Goal: Information Seeking & Learning: Learn about a topic

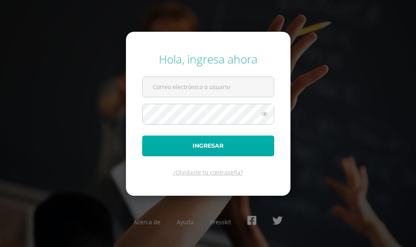
type input "[EMAIL_ADDRESS][DOMAIN_NAME]"
click at [167, 136] on button "Ingresar" at bounding box center [208, 145] width 132 height 21
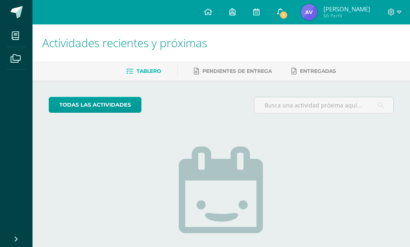
click at [276, 20] on link "1" at bounding box center [281, 12] width 24 height 24
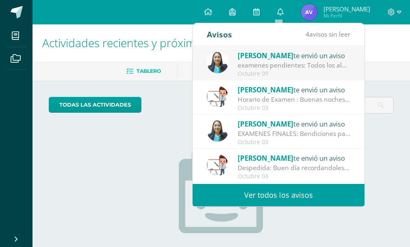
click at [258, 57] on span "[PERSON_NAME]" at bounding box center [266, 55] width 56 height 9
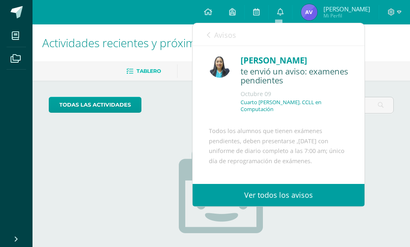
click at [215, 39] on span "Avisos" at bounding box center [225, 35] width 22 height 10
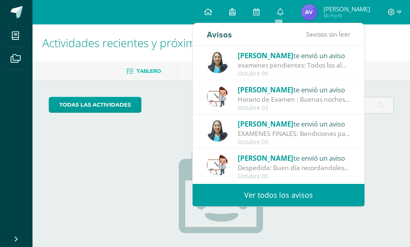
click at [35, 212] on div "todas las Actividades No tienes actividades Échale un vistazo a los demás perío…" at bounding box center [222, 205] width 378 height 251
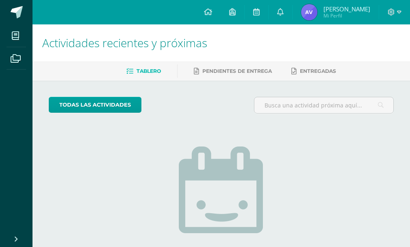
click at [29, 28] on li "Mis cursos" at bounding box center [16, 35] width 33 height 23
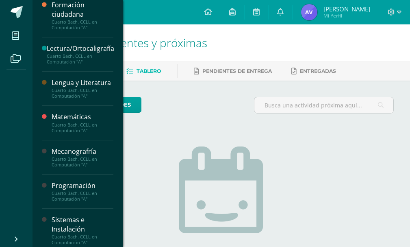
scroll to position [304, 0]
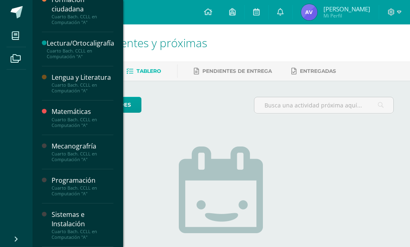
click at [83, 179] on div "Programación" at bounding box center [83, 180] width 62 height 9
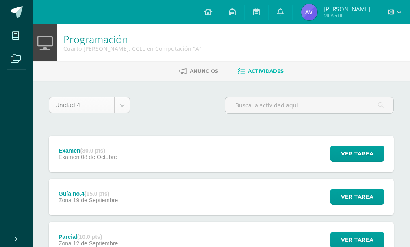
click at [125, 106] on body "Mis cursos Archivos Cerrar panel Ciencias Sociales Cuarto [PERSON_NAME]. CCLL e…" at bounding box center [205, 220] width 410 height 441
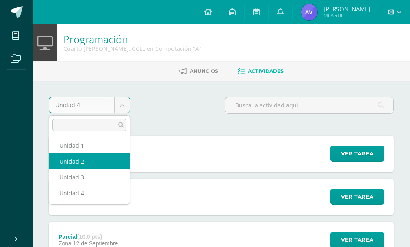
select select "Unidad 2"
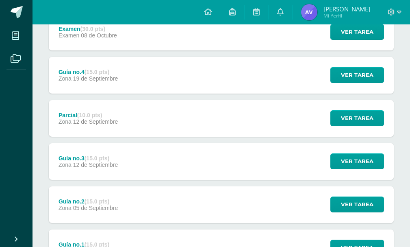
scroll to position [122, 0]
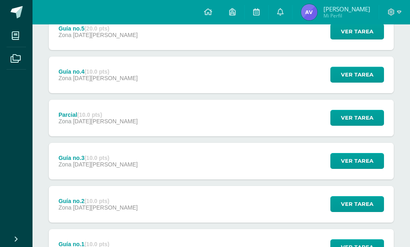
scroll to position [238, 0]
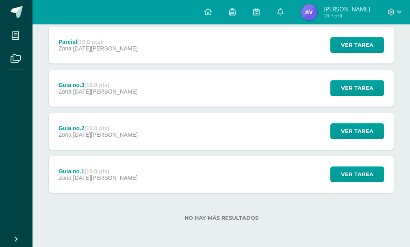
click at [352, 164] on div "Ver tarea" at bounding box center [356, 174] width 76 height 37
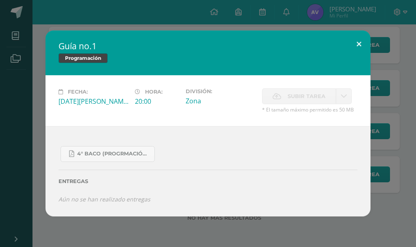
click at [357, 43] on button at bounding box center [359, 44] width 23 height 28
drag, startPoint x: 357, startPoint y: 43, endPoint x: 362, endPoint y: 60, distance: 17.6
click at [357, 43] on button at bounding box center [359, 44] width 23 height 28
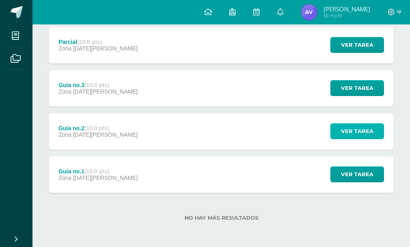
click at [367, 126] on span "Ver tarea" at bounding box center [357, 131] width 33 height 15
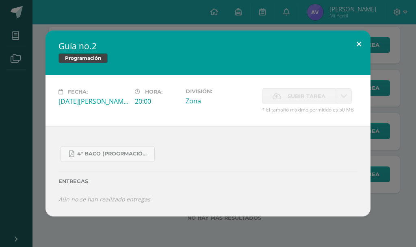
click at [354, 48] on button at bounding box center [359, 44] width 23 height 28
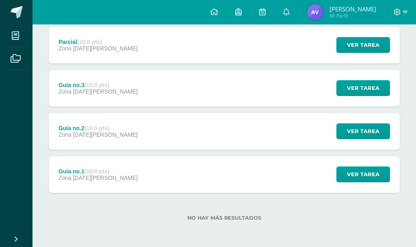
click at [351, 85] on div "Fecha: Viernes 25 de Abril Hora: 20:00 División: Zona" at bounding box center [208, 103] width 293 height 46
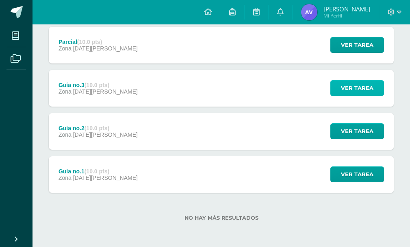
click at [350, 87] on span "Ver tarea" at bounding box center [357, 87] width 33 height 15
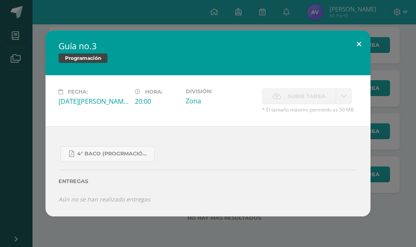
drag, startPoint x: 359, startPoint y: 33, endPoint x: 358, endPoint y: 43, distance: 10.2
click at [359, 33] on button at bounding box center [359, 44] width 23 height 28
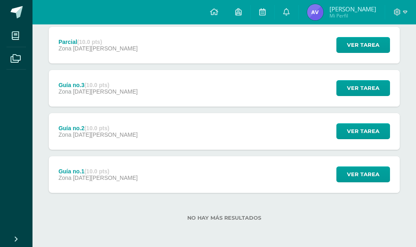
click at [358, 44] on div "Guía no.3 Programación Fecha: Viernes 02 de Mayo Hora: 20:00 División: Zona Sub…" at bounding box center [208, 123] width 410 height 186
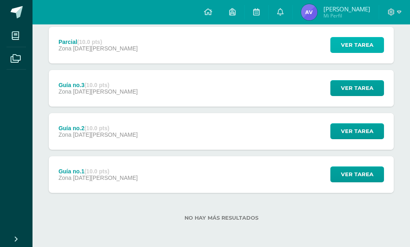
click at [354, 49] on span "Ver tarea" at bounding box center [357, 44] width 33 height 15
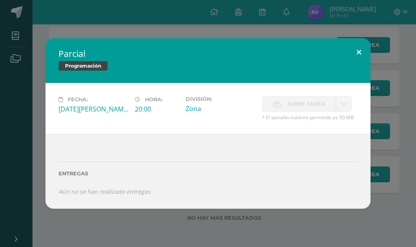
click at [351, 51] on button at bounding box center [359, 52] width 23 height 28
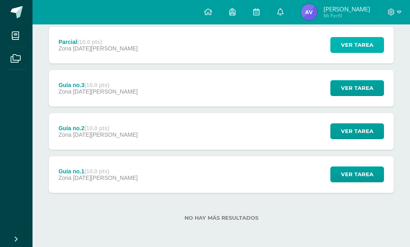
scroll to position [157, 0]
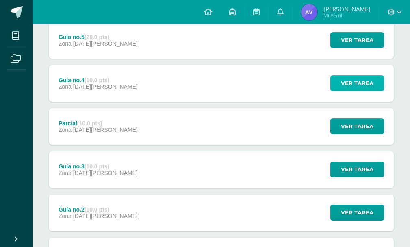
click at [367, 78] on span "Ver tarea" at bounding box center [357, 83] width 33 height 15
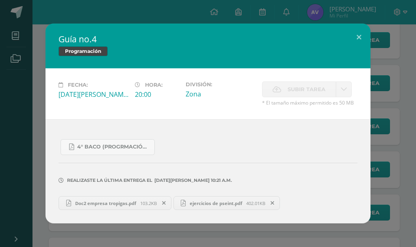
click at [225, 199] on link "ejercicios de pseint.pdf 402.01KB" at bounding box center [227, 203] width 107 height 14
click at [136, 200] on span "Doc2 empresa tropigas.pdf" at bounding box center [105, 203] width 69 height 6
click at [38, 21] on div "Guía no.4 Programación Fecha: Viernes 16 de Mayo Hora: 20:00 División: Zona Sub…" at bounding box center [208, 123] width 416 height 247
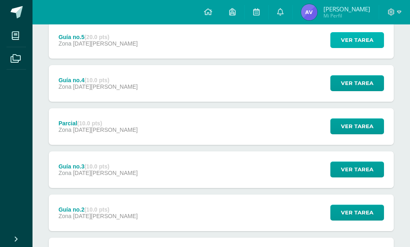
click at [357, 38] on span "Ver tarea" at bounding box center [357, 40] width 33 height 15
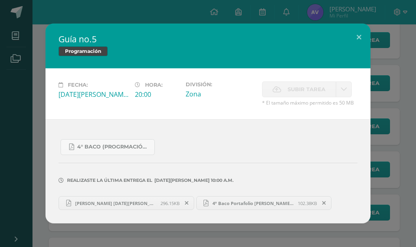
click at [136, 204] on span "Andrick Valladares 21 de mayo.pdf" at bounding box center [115, 203] width 89 height 6
click at [358, 29] on button at bounding box center [359, 38] width 23 height 28
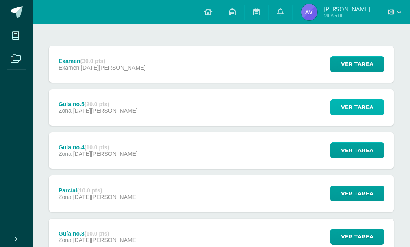
scroll to position [75, 0]
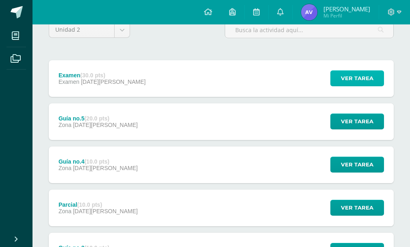
click at [338, 75] on button "Ver tarea" at bounding box center [358, 78] width 54 height 16
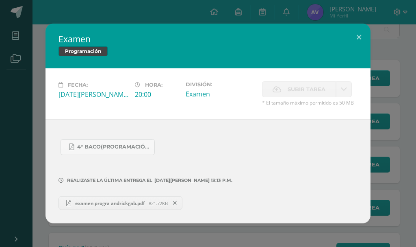
click at [118, 197] on link "examen progra andrickgab.pdf 821.72KB" at bounding box center [121, 203] width 124 height 14
click at [189, 19] on div "Examen Programación Fecha: Lunes 26 de Mayo Hora: 20:00 División: Examen" at bounding box center [208, 123] width 416 height 247
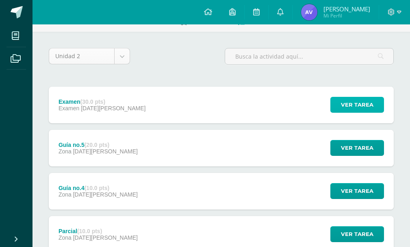
scroll to position [35, 0]
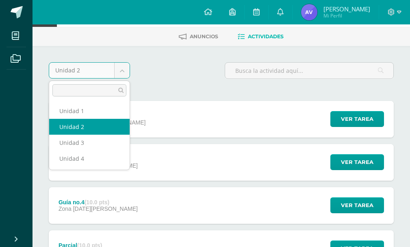
click at [121, 69] on body "Mis cursos Archivos Cerrar panel Ciencias Sociales Cuarto Bach. CCLL en Computa…" at bounding box center [205, 207] width 410 height 485
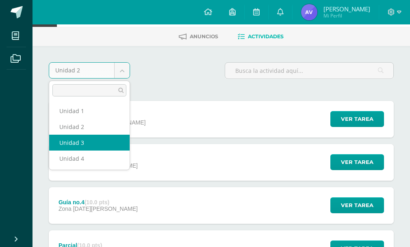
select select "Unidad 3"
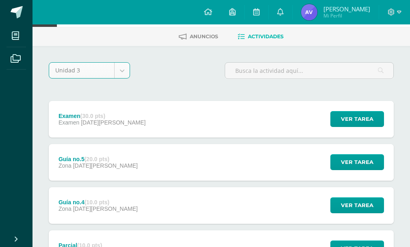
scroll to position [11, 0]
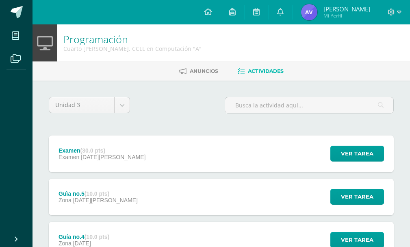
click at [331, 161] on div "Ver tarea" at bounding box center [356, 153] width 76 height 37
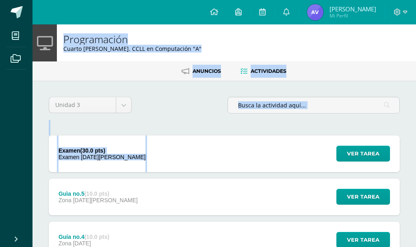
click at [0, 0] on div "Cargando contenido" at bounding box center [0, 0] width 0 height 0
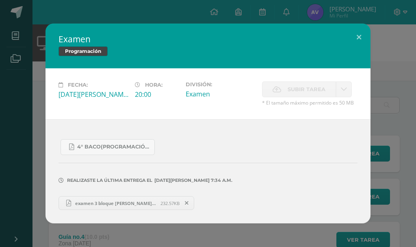
click at [299, 206] on div "examen 3 bloque Andrick Valladares.pdf 232.57KB" at bounding box center [208, 202] width 299 height 16
click at [127, 203] on span "examen 3 bloque Andrick Valladares.pdf" at bounding box center [115, 203] width 89 height 6
click at [363, 37] on button at bounding box center [359, 38] width 23 height 28
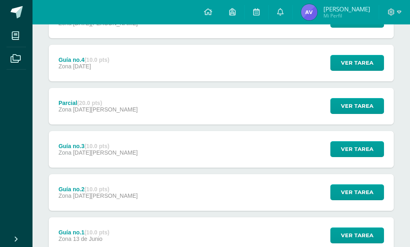
scroll to position [238, 0]
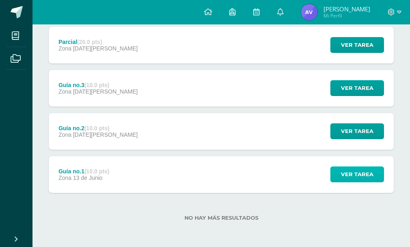
click at [350, 175] on span "Ver tarea" at bounding box center [357, 174] width 33 height 15
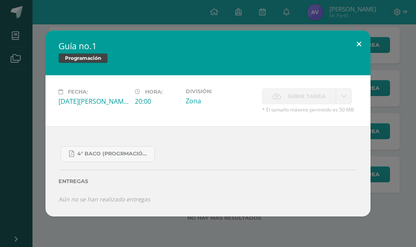
click at [363, 42] on button at bounding box center [359, 44] width 23 height 28
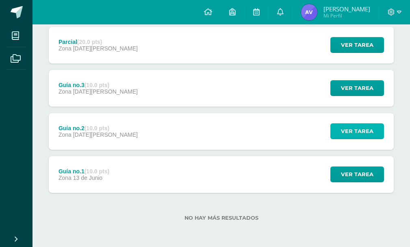
click at [346, 125] on span "Ver tarea" at bounding box center [357, 131] width 33 height 15
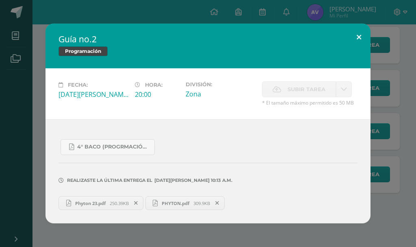
click at [363, 37] on button at bounding box center [359, 38] width 23 height 28
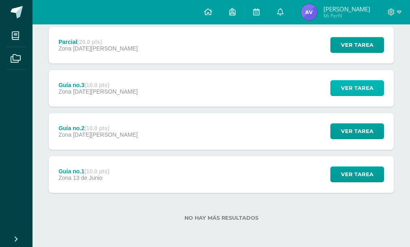
click at [351, 87] on span "Ver tarea" at bounding box center [357, 87] width 33 height 15
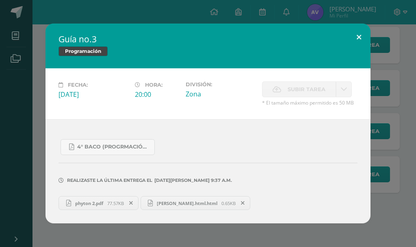
click at [351, 32] on button at bounding box center [359, 38] width 23 height 28
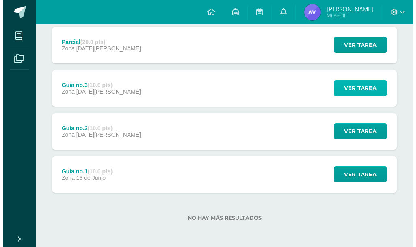
scroll to position [197, 0]
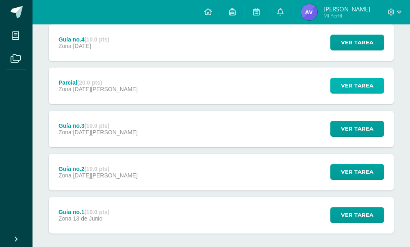
click at [352, 83] on span "Ver tarea" at bounding box center [357, 85] width 33 height 15
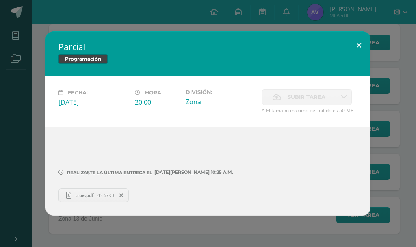
click at [363, 39] on button at bounding box center [359, 45] width 23 height 28
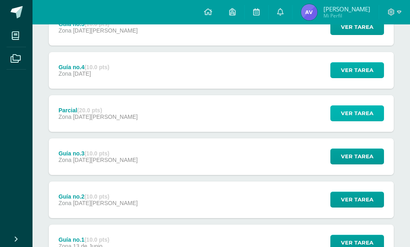
scroll to position [157, 0]
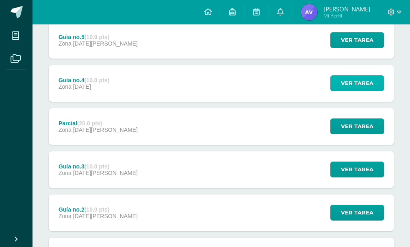
click at [350, 84] on span "Ver tarea" at bounding box center [357, 83] width 33 height 15
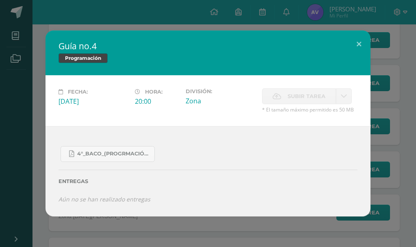
click at [348, 77] on div "Fecha: Viernes 25 de Julio Hora: 20:00 División: Zona" at bounding box center [208, 100] width 325 height 51
click at [362, 51] on button at bounding box center [359, 44] width 23 height 28
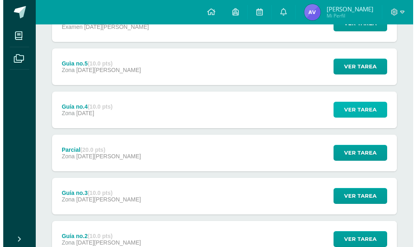
scroll to position [116, 0]
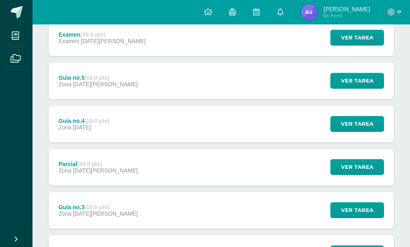
click at [358, 46] on div "Ver tarea" at bounding box center [356, 38] width 76 height 37
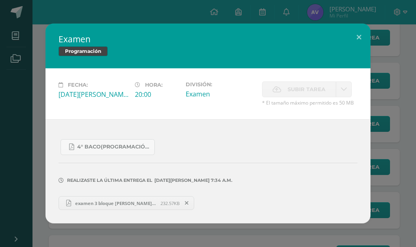
click at [144, 206] on span "examen 3 bloque Andrick Valladares.pdf" at bounding box center [115, 203] width 89 height 6
